Goal: Check status

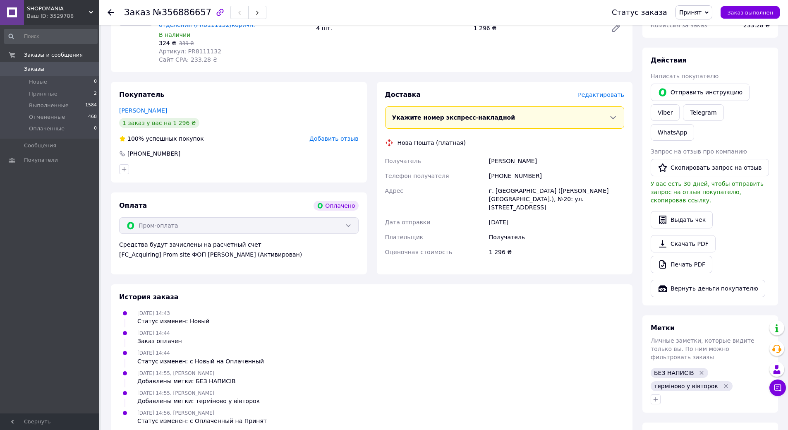
scroll to position [166, 0]
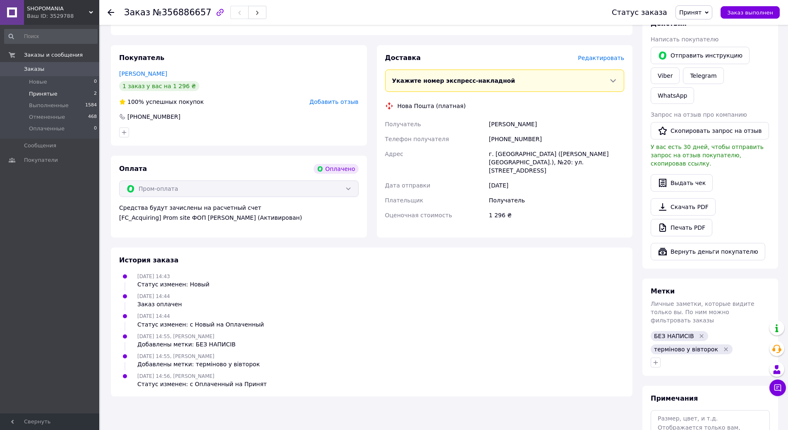
click at [59, 95] on li "Принятые 2" at bounding box center [51, 94] width 102 height 12
